Goal: Transaction & Acquisition: Subscribe to service/newsletter

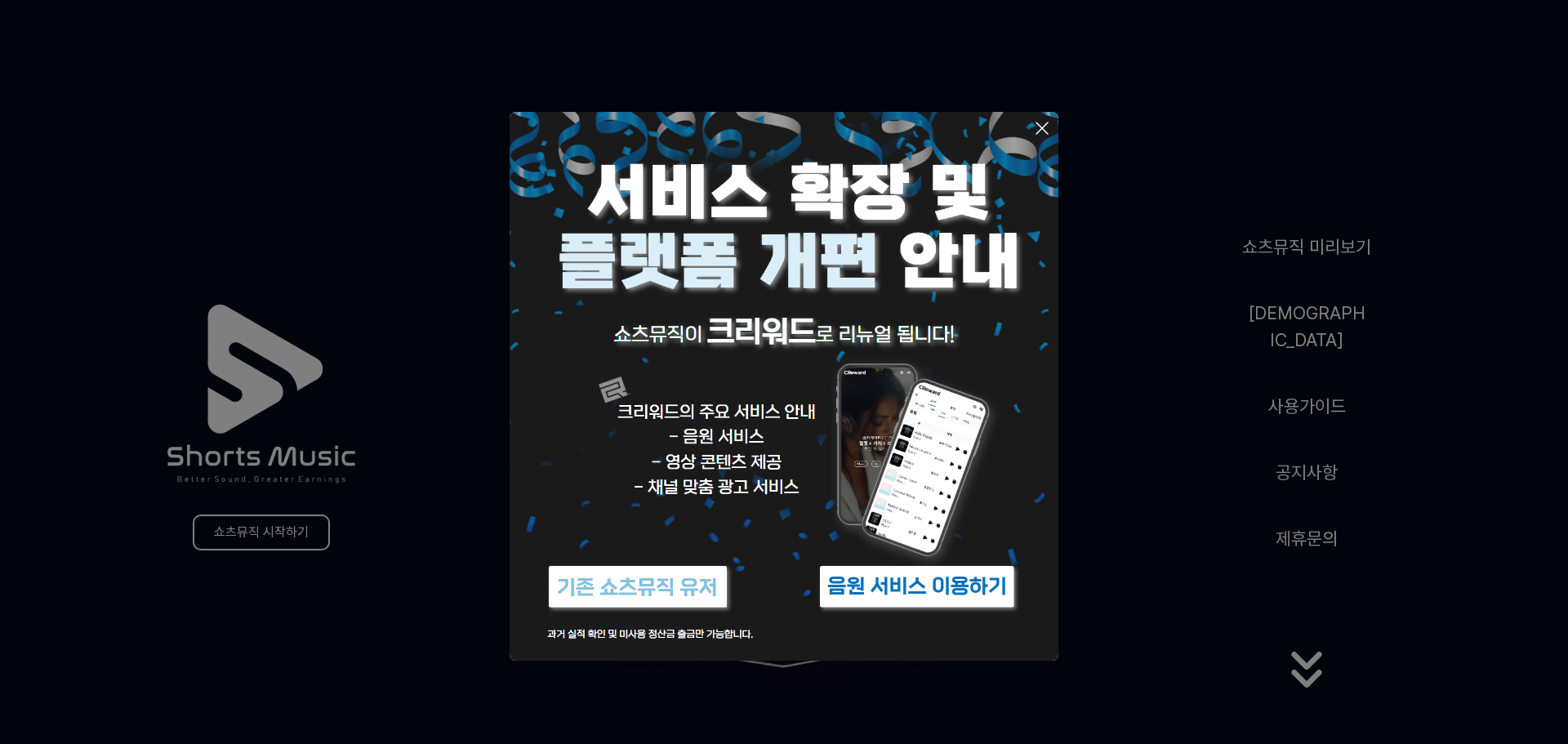
click at [1176, 417] on button at bounding box center [784, 372] width 1568 height 744
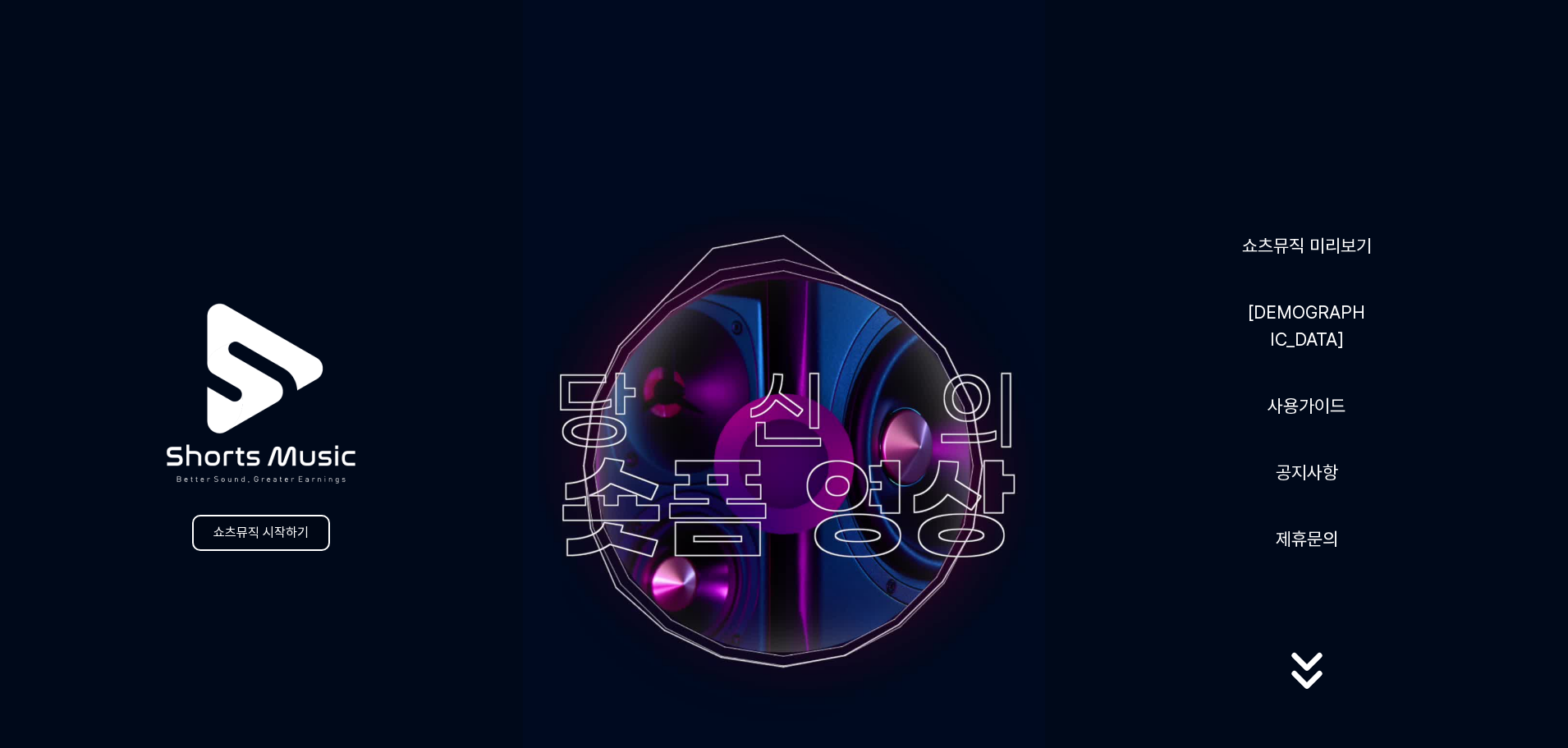
click at [233, 532] on link "쇼츠뮤직 시작하기" at bounding box center [260, 532] width 137 height 36
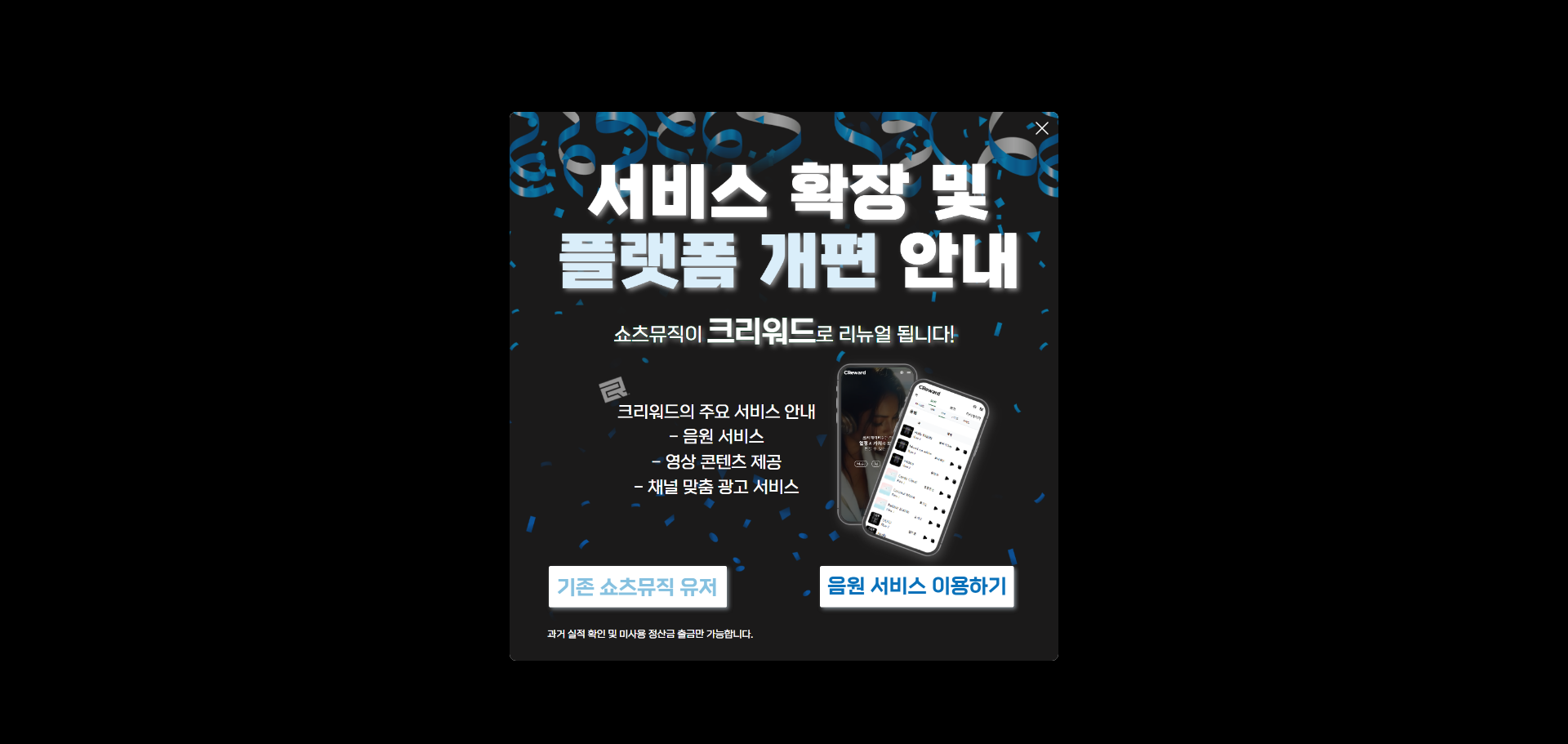
click at [1040, 129] on icon at bounding box center [1042, 128] width 12 height 12
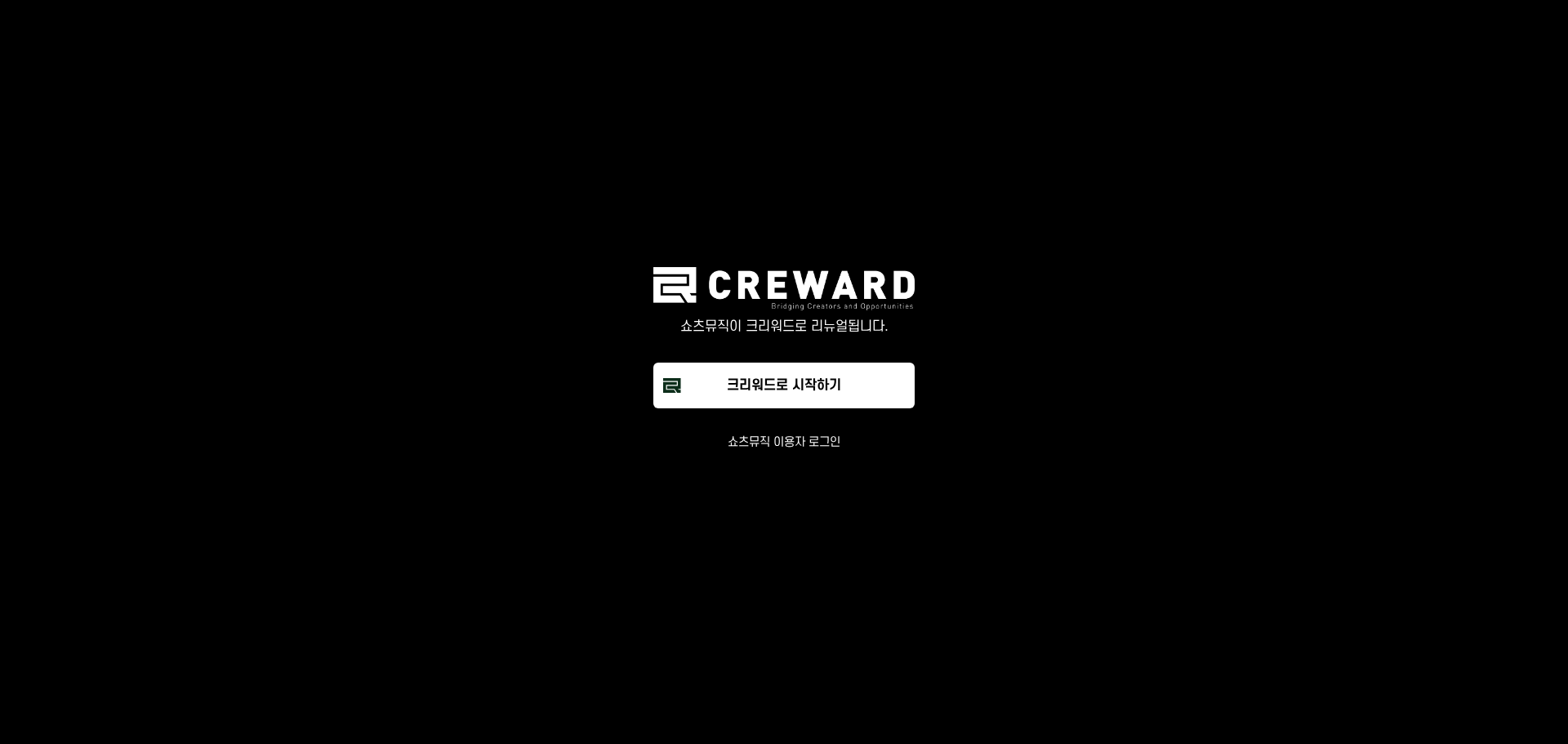
click at [807, 442] on button "쇼츠뮤직 이용자 로그인" at bounding box center [784, 442] width 113 height 16
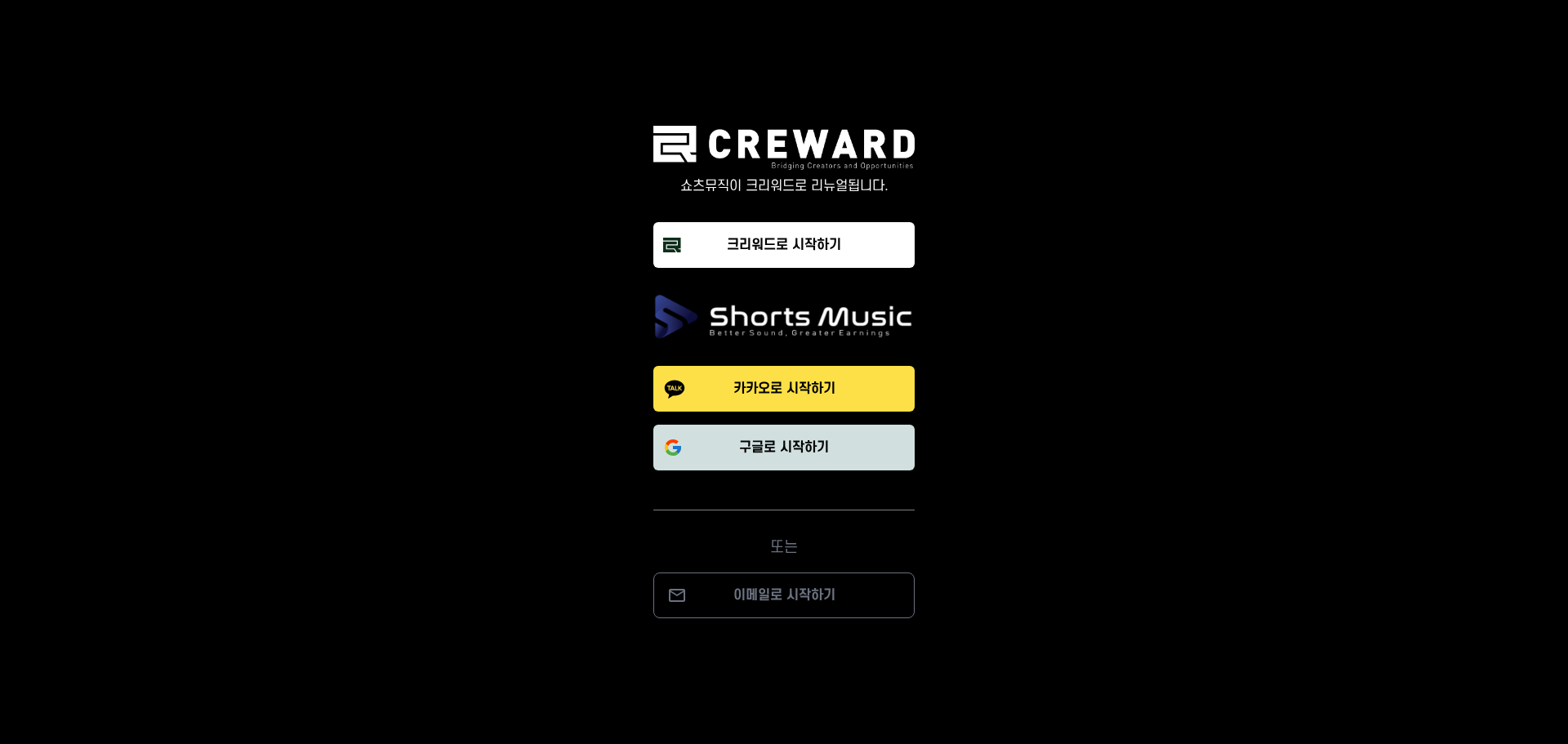
click at [848, 455] on button "구글로 시작하기" at bounding box center [783, 447] width 261 height 46
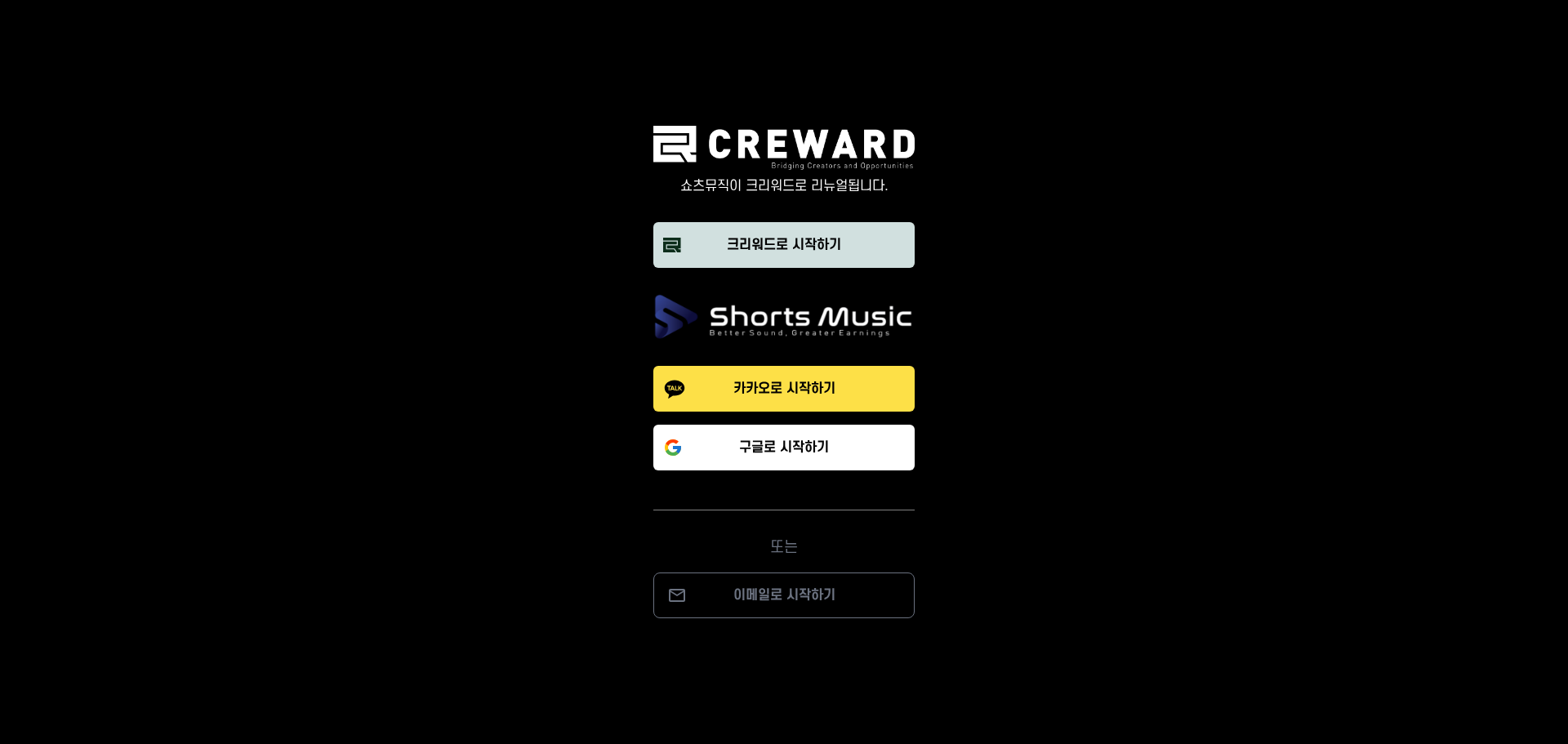
click at [800, 255] on button "크리워드로 시작하기" at bounding box center [783, 244] width 261 height 46
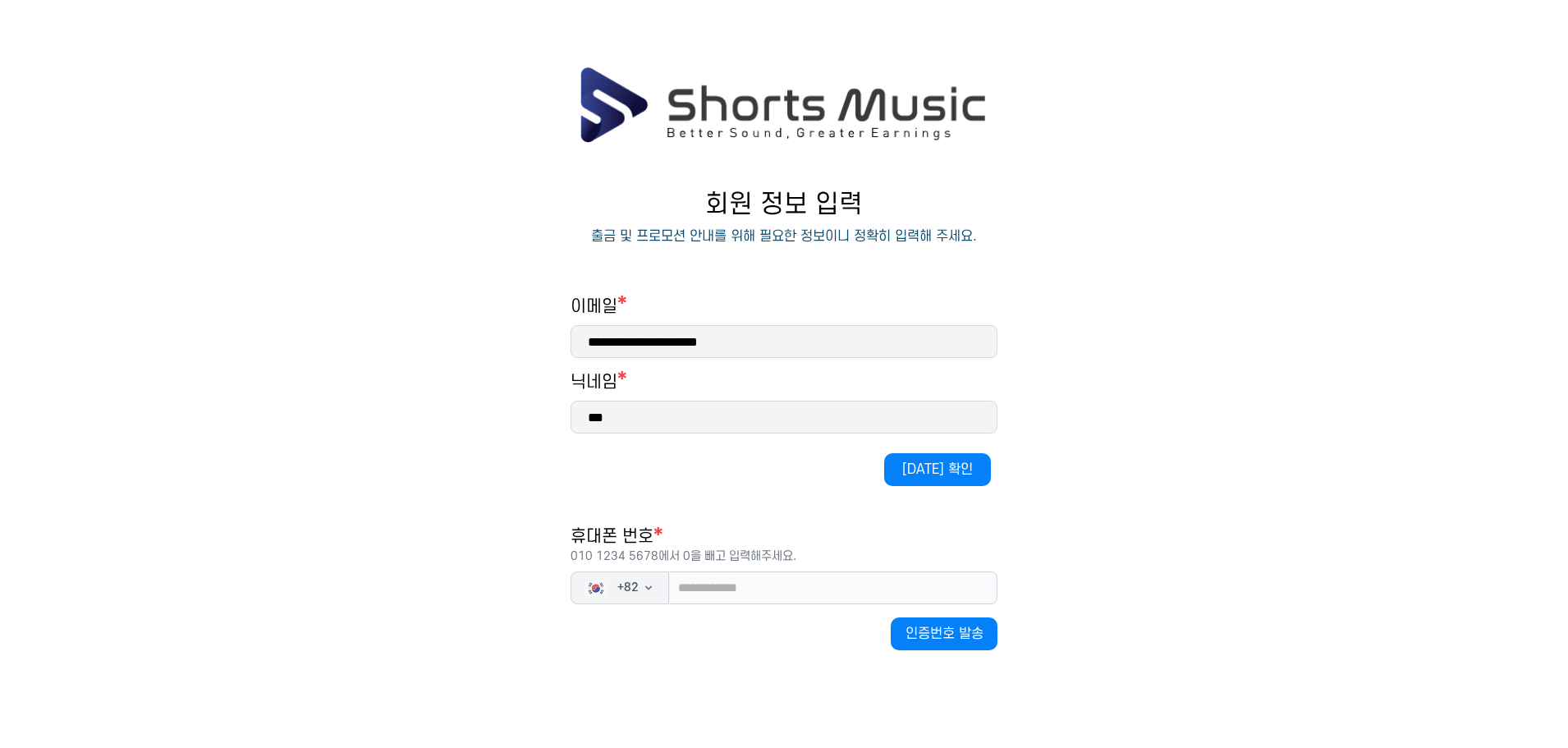
click at [813, 110] on img at bounding box center [784, 104] width 412 height 79
